Goal: Task Accomplishment & Management: Use online tool/utility

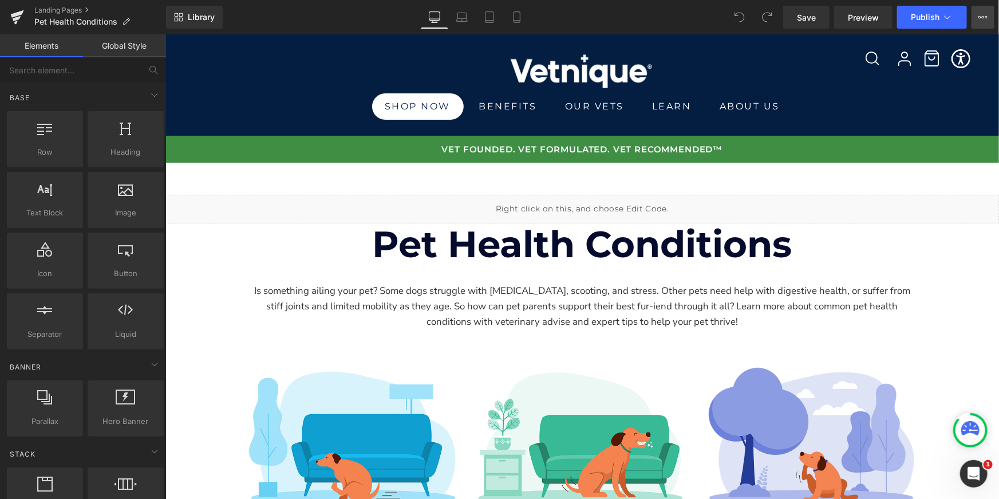
click at [986, 22] on button "View Live Page View with current Template Save Template to Library Schedule Pub…" at bounding box center [982, 17] width 23 height 23
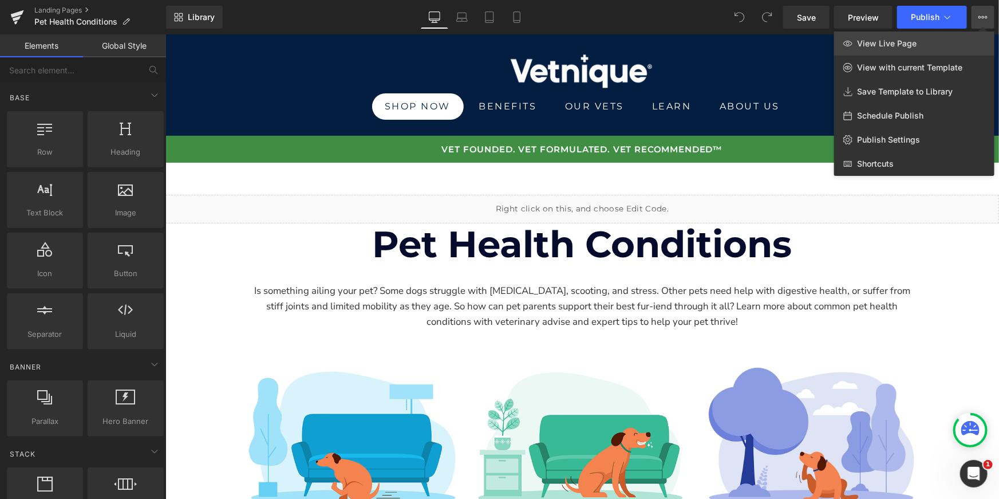
click at [907, 42] on span "View Live Page" at bounding box center [887, 43] width 60 height 10
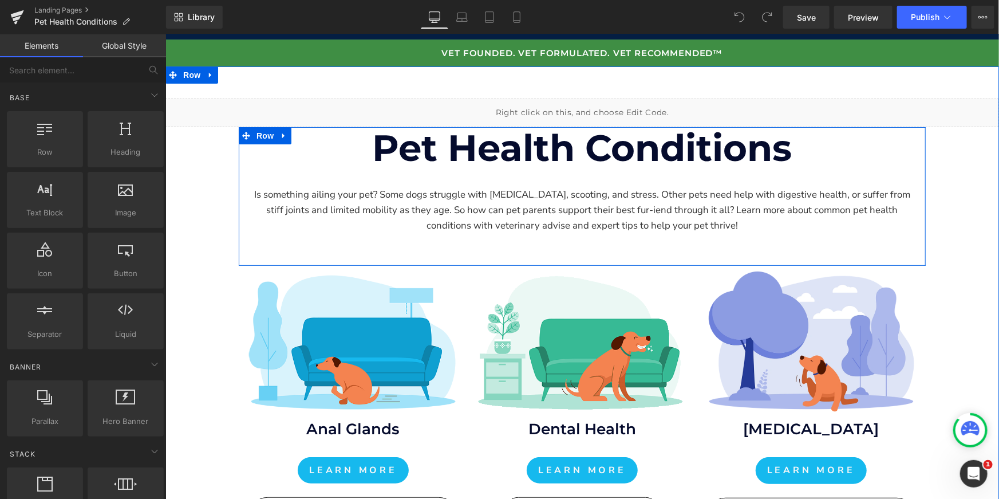
scroll to position [97, 0]
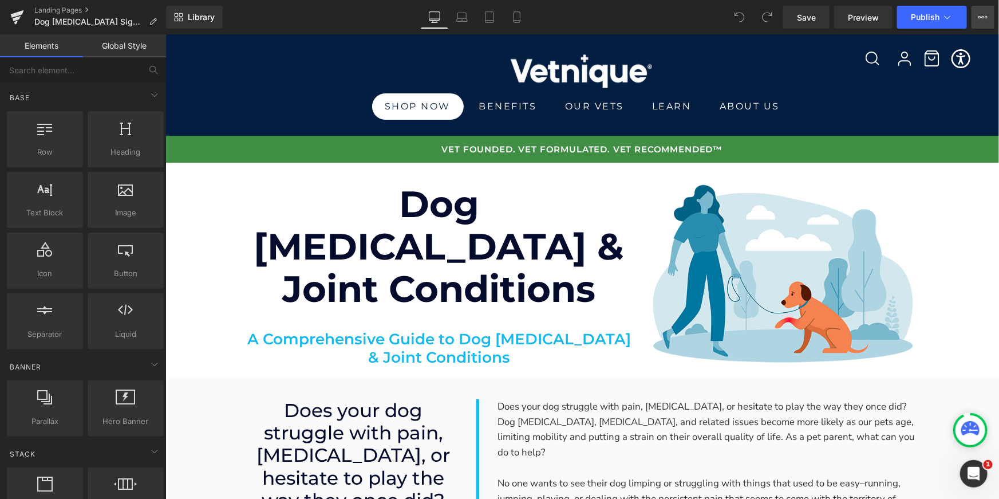
click at [984, 16] on icon at bounding box center [982, 17] width 9 height 9
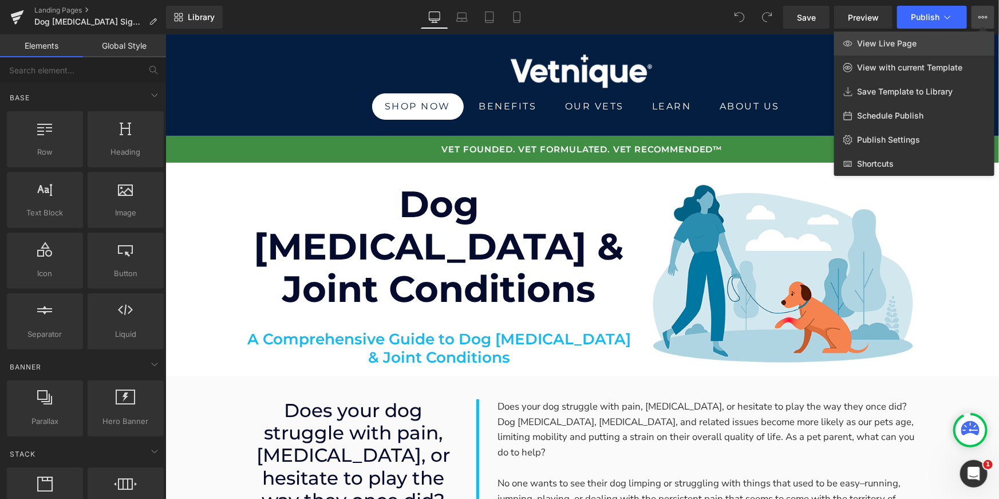
click at [919, 43] on link "View Live Page" at bounding box center [914, 43] width 160 height 24
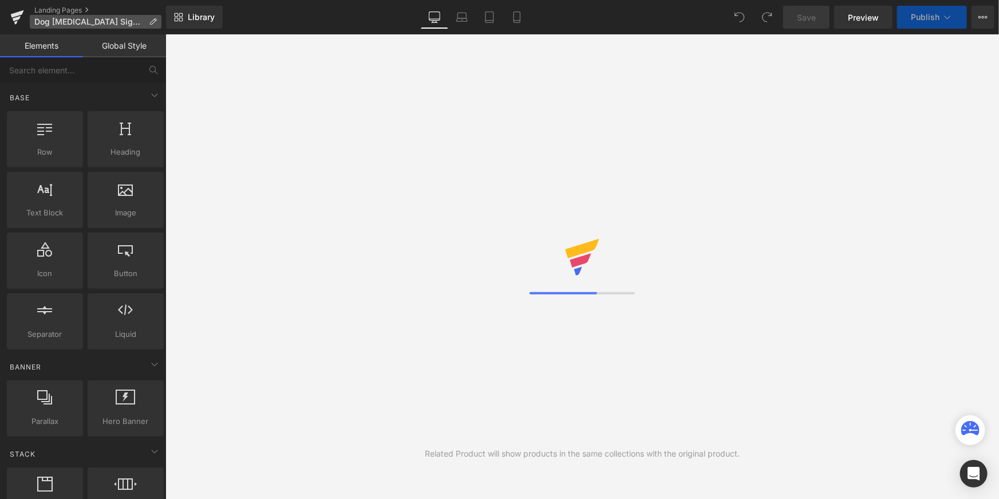
click at [99, 18] on span "Dog [MEDICAL_DATA] Signs and Management | Vetnique" at bounding box center [89, 21] width 110 height 9
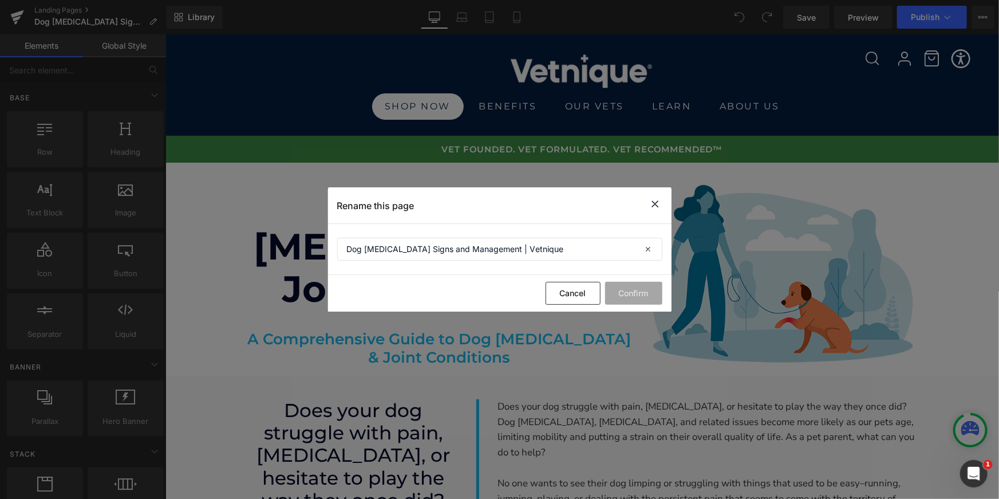
click at [659, 205] on icon at bounding box center [655, 204] width 14 height 14
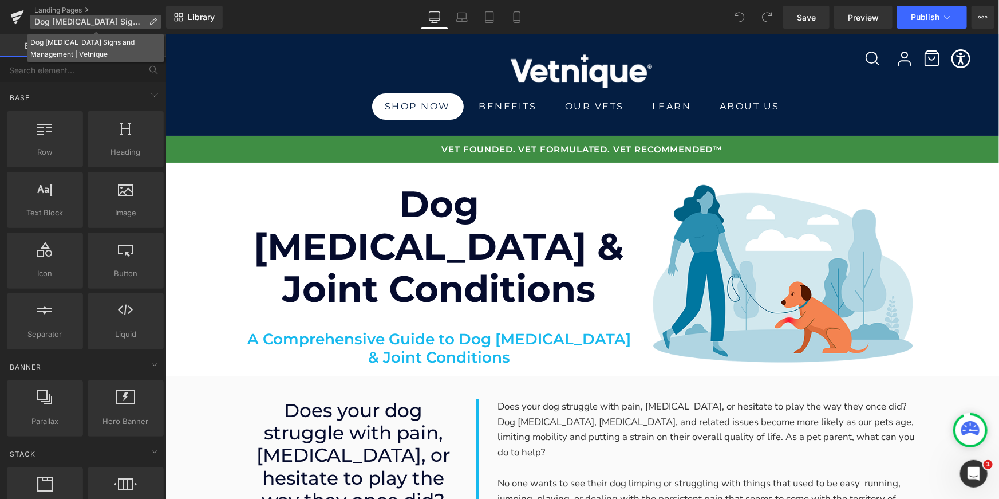
click at [90, 23] on span "Dog [MEDICAL_DATA] Signs and Management | Vetnique" at bounding box center [89, 21] width 110 height 9
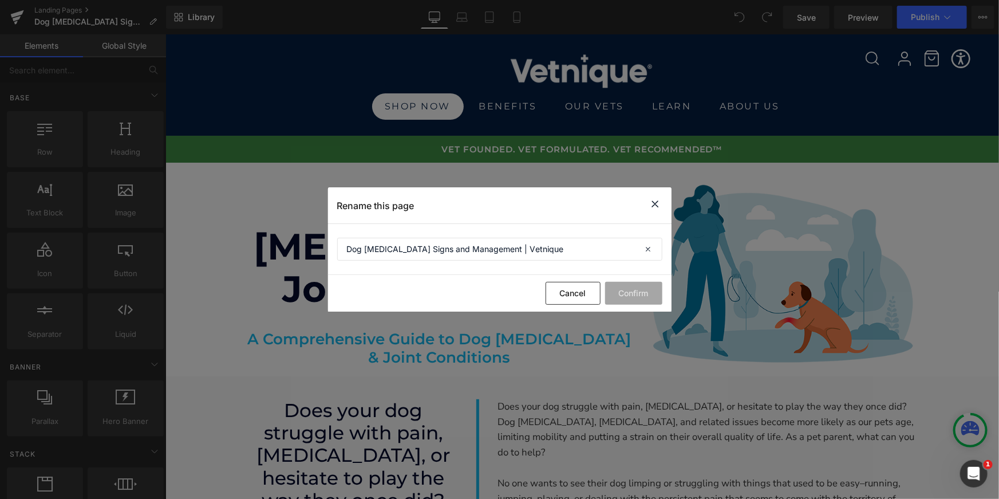
click at [658, 203] on icon at bounding box center [655, 204] width 14 height 14
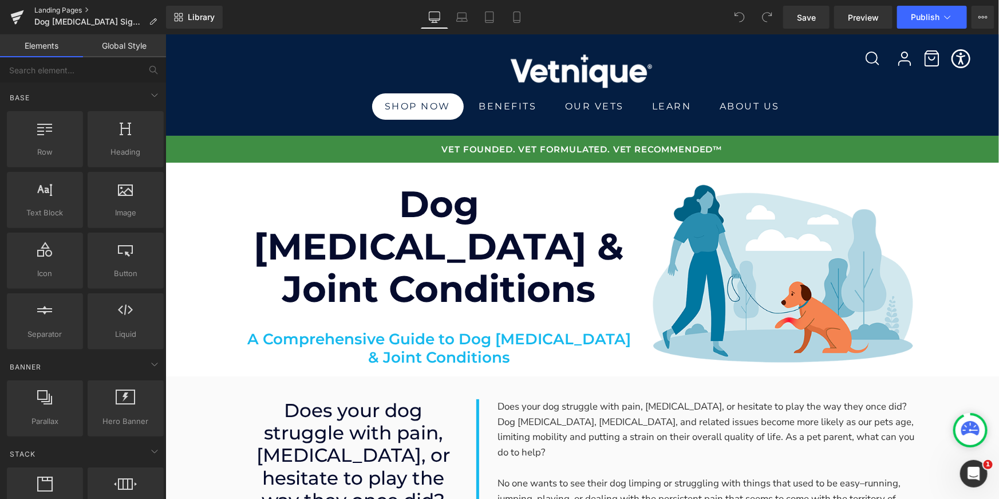
click at [81, 10] on link "Landing Pages" at bounding box center [100, 10] width 132 height 9
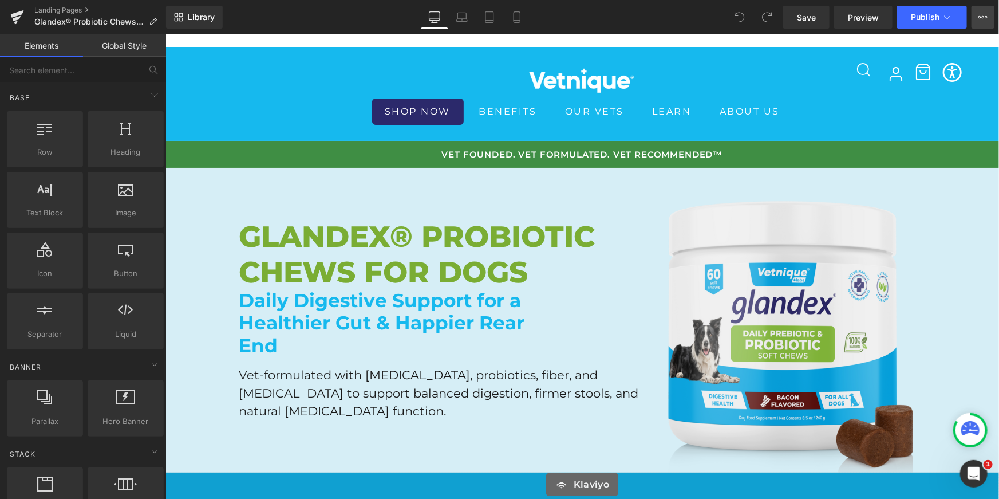
click at [983, 18] on icon at bounding box center [983, 17] width 3 height 2
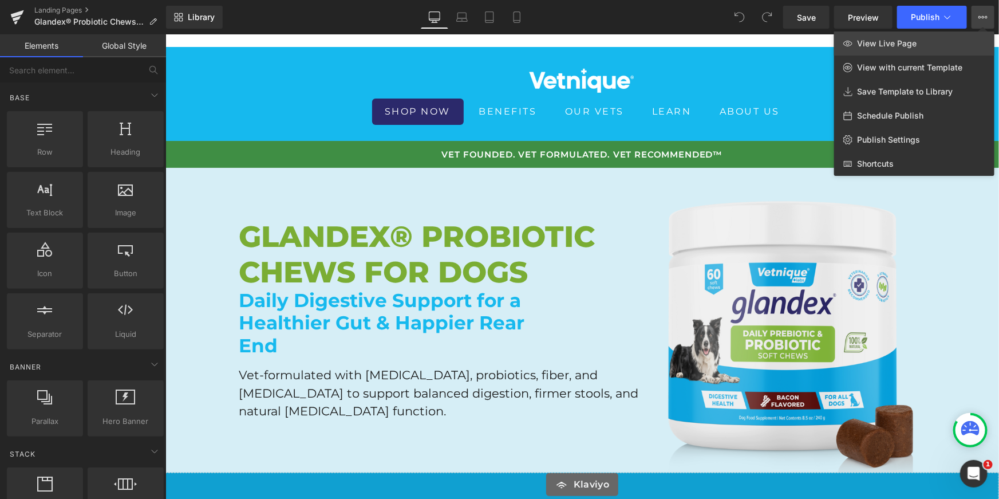
click at [918, 52] on link "View Live Page" at bounding box center [914, 43] width 160 height 24
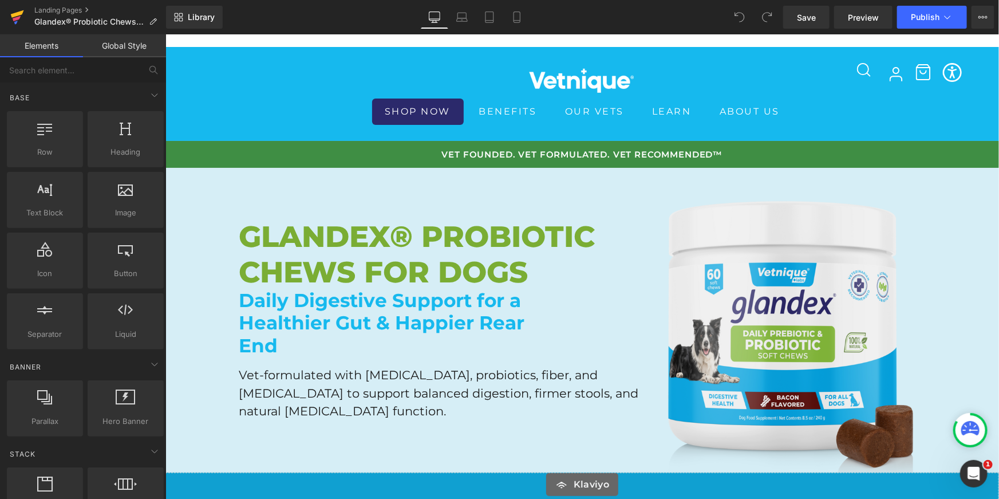
click at [8, 13] on link at bounding box center [17, 17] width 34 height 34
